Goal: Task Accomplishment & Management: Use online tool/utility

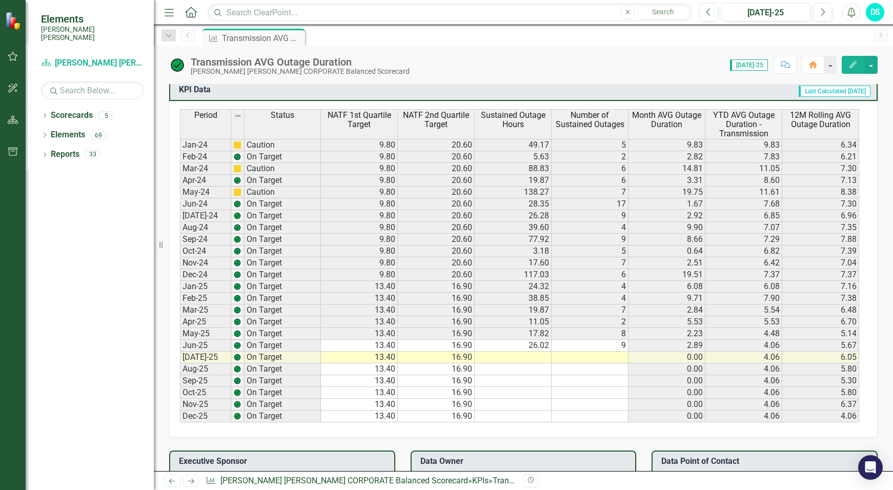
scroll to position [667, 0]
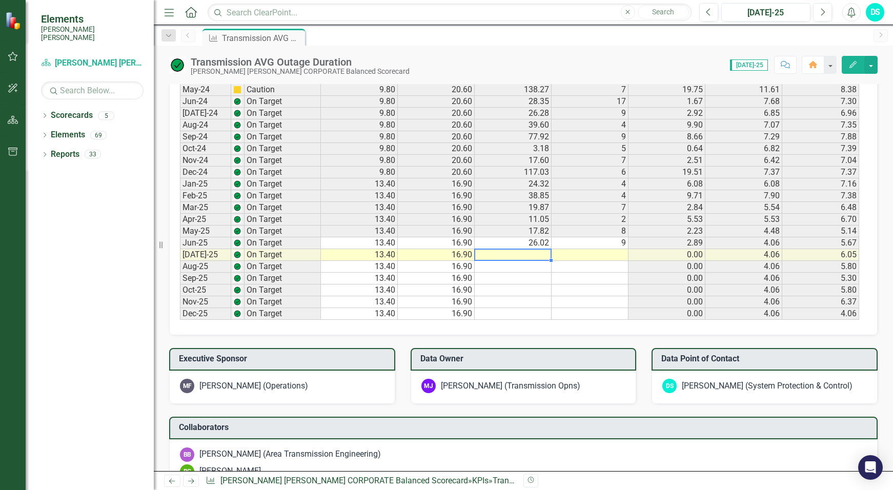
click at [541, 253] on td at bounding box center [513, 255] width 77 height 12
drag, startPoint x: 529, startPoint y: 252, endPoint x: 535, endPoint y: 252, distance: 5.6
click at [531, 252] on td at bounding box center [513, 255] width 77 height 12
click at [527, 252] on td at bounding box center [513, 255] width 77 height 12
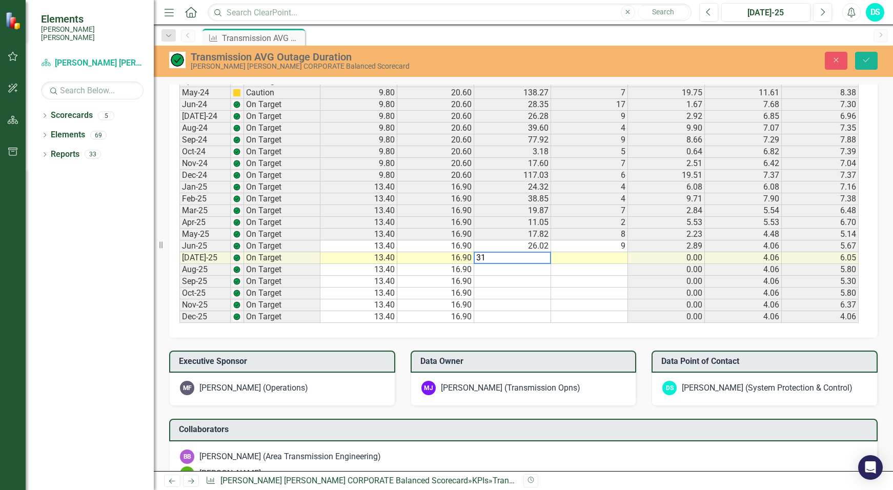
scroll to position [669, 0]
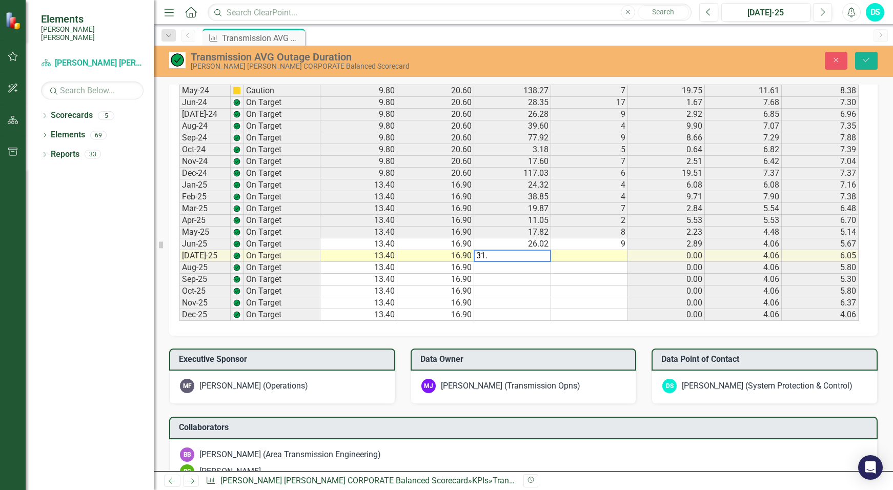
click at [495, 255] on textarea "31." at bounding box center [512, 256] width 77 height 12
click at [605, 255] on td at bounding box center [589, 256] width 77 height 12
type textarea "15"
click at [870, 59] on icon "Save" at bounding box center [866, 59] width 9 height 7
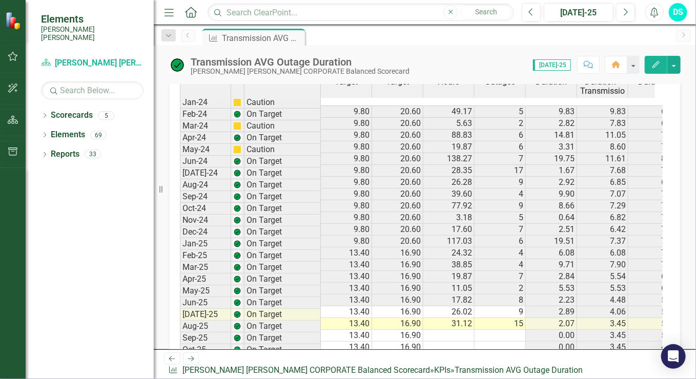
scroll to position [741, 0]
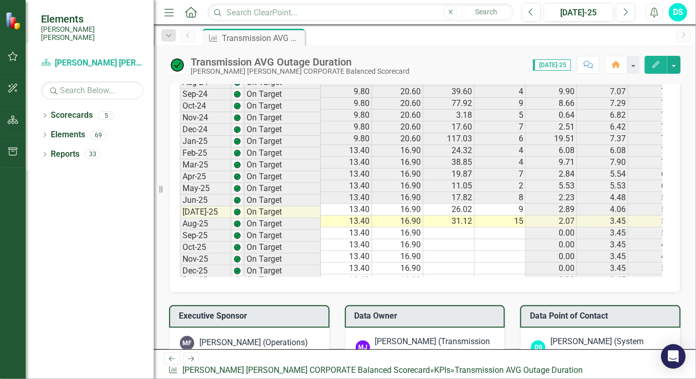
click at [618, 216] on td "3.45" at bounding box center [602, 222] width 51 height 12
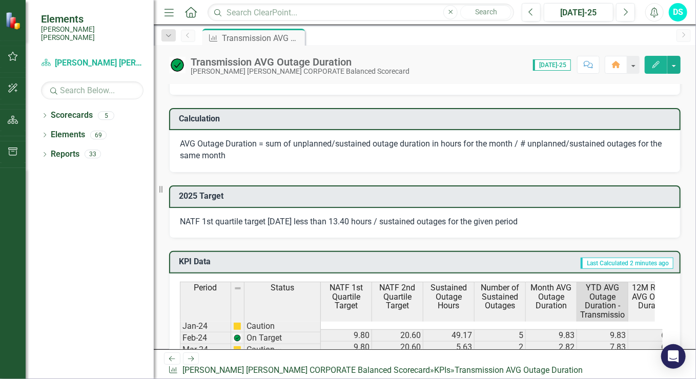
scroll to position [210, 0]
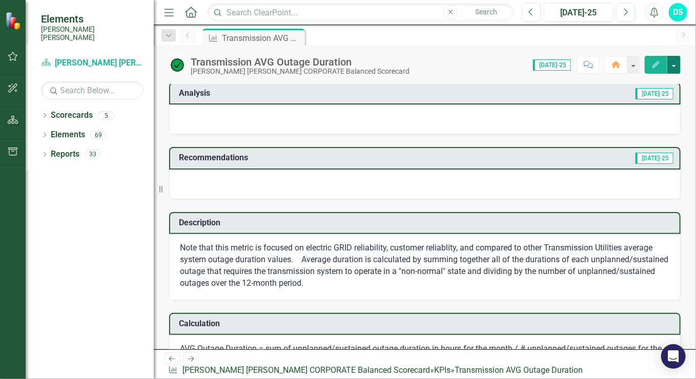
click at [674, 64] on button "button" at bounding box center [674, 65] width 13 height 18
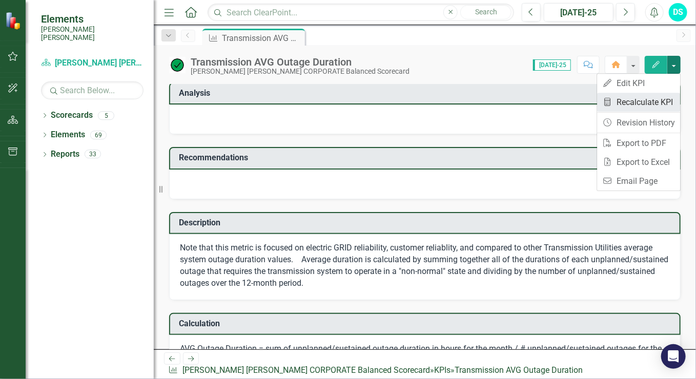
click at [641, 104] on link "Recalculate KPI Recalculate KPI" at bounding box center [638, 102] width 83 height 19
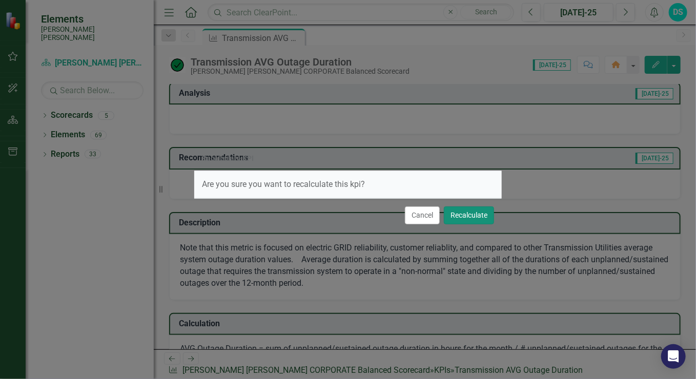
click at [477, 213] on button "Recalculate" at bounding box center [469, 216] width 50 height 18
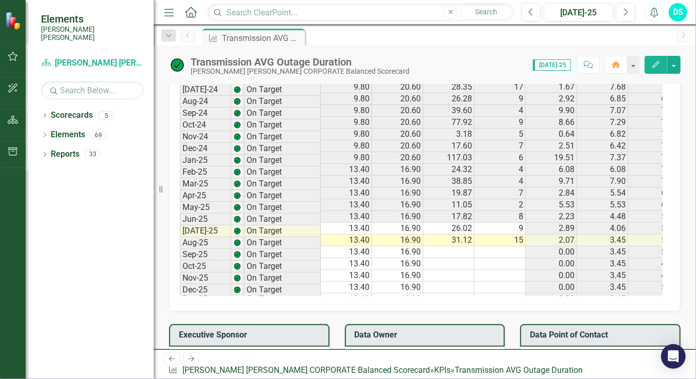
scroll to position [671, 0]
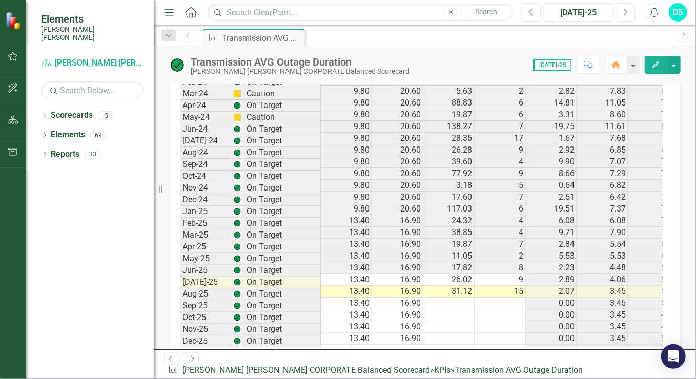
click at [567, 286] on td "2.07" at bounding box center [551, 292] width 51 height 12
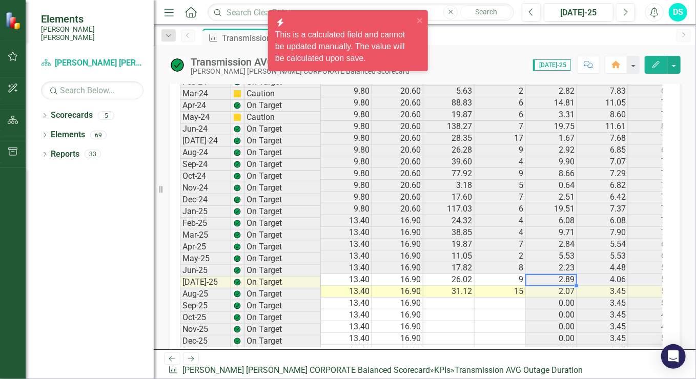
click at [569, 286] on td "2.07" at bounding box center [551, 292] width 51 height 12
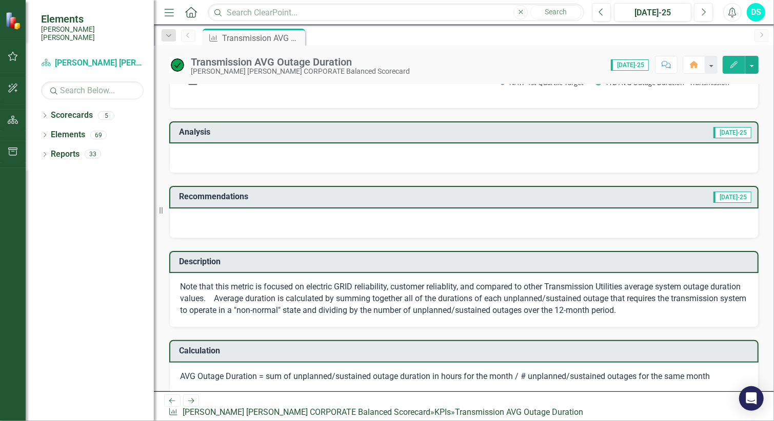
scroll to position [0, 0]
